Goal: Task Accomplishment & Management: Manage account settings

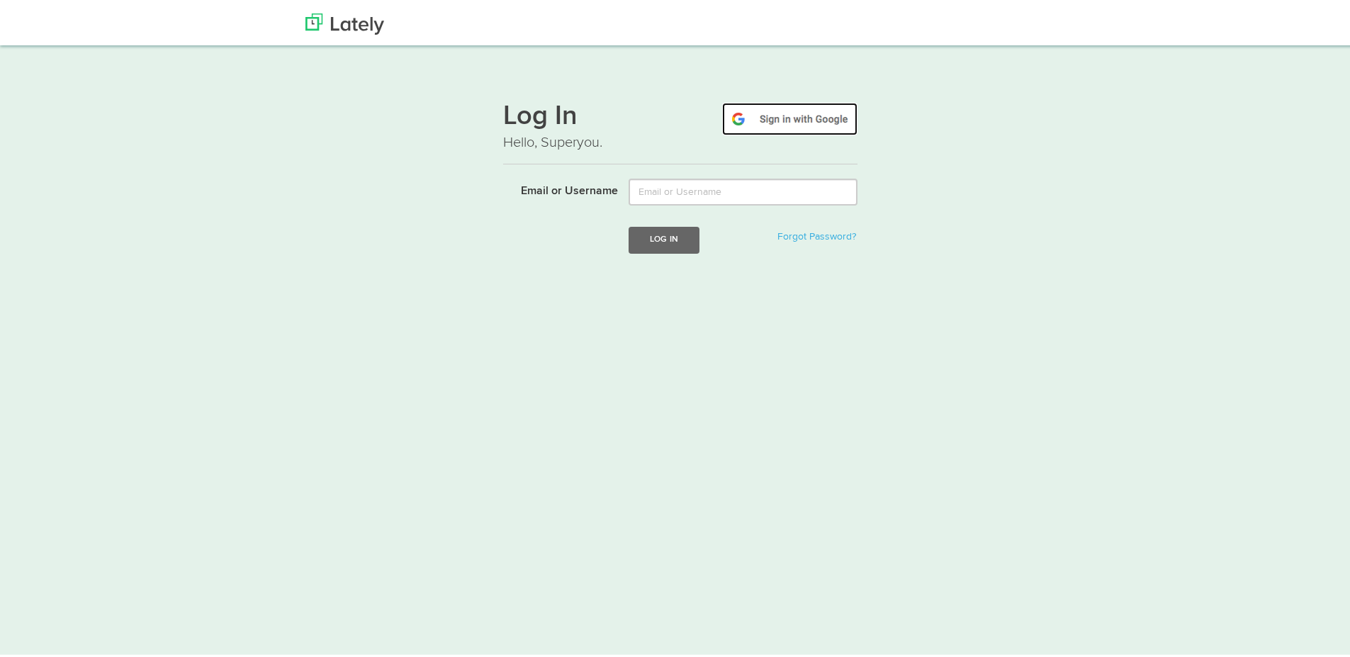
click at [769, 113] on img at bounding box center [789, 116] width 135 height 33
click at [786, 122] on img at bounding box center [789, 116] width 135 height 33
click at [786, 118] on img at bounding box center [789, 116] width 135 height 33
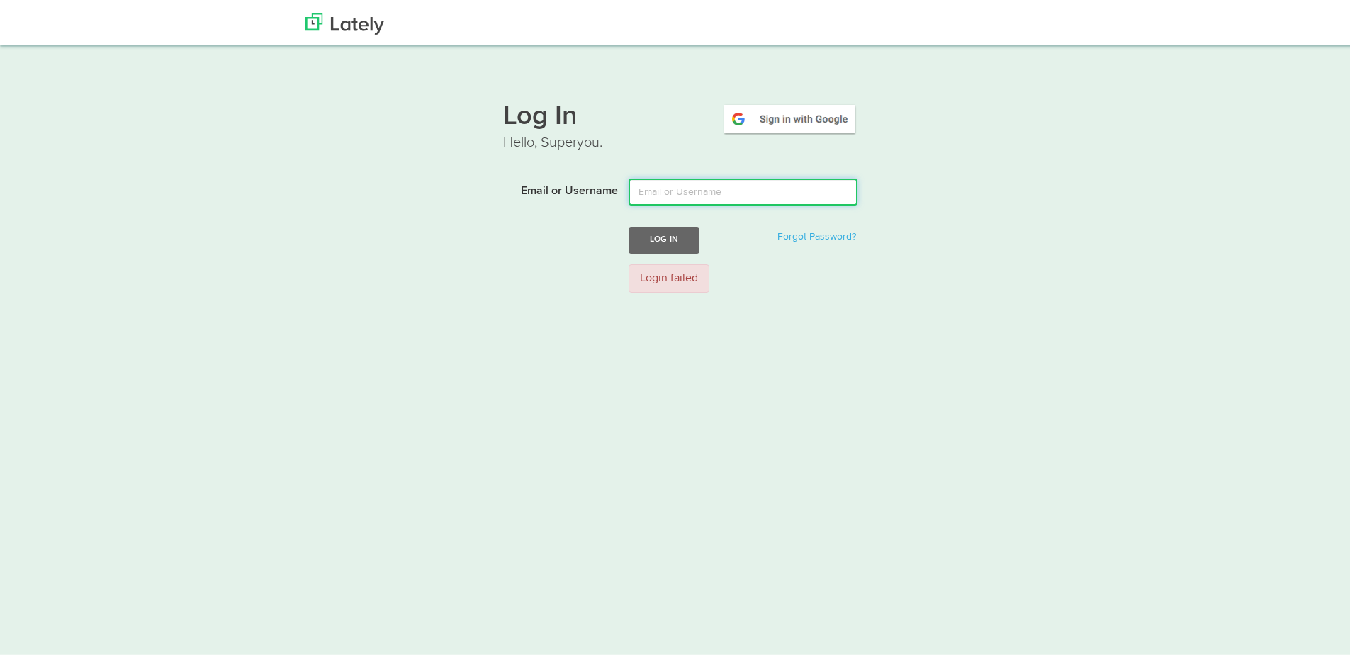
click at [707, 190] on input "Email or Username" at bounding box center [742, 189] width 229 height 27
type input "vthomas0221@gmail.com"
click at [666, 237] on button "Log In" at bounding box center [663, 237] width 71 height 26
